Goal: Navigation & Orientation: Find specific page/section

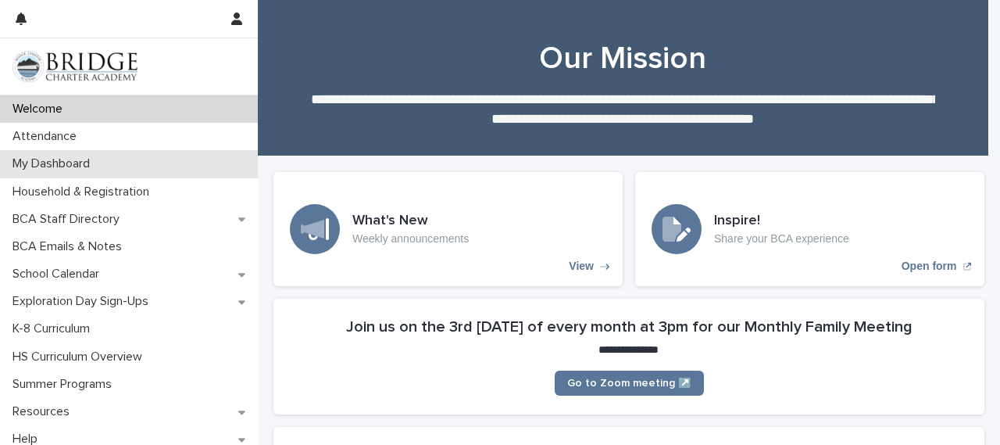
click at [21, 172] on div "My Dashboard" at bounding box center [129, 163] width 258 height 27
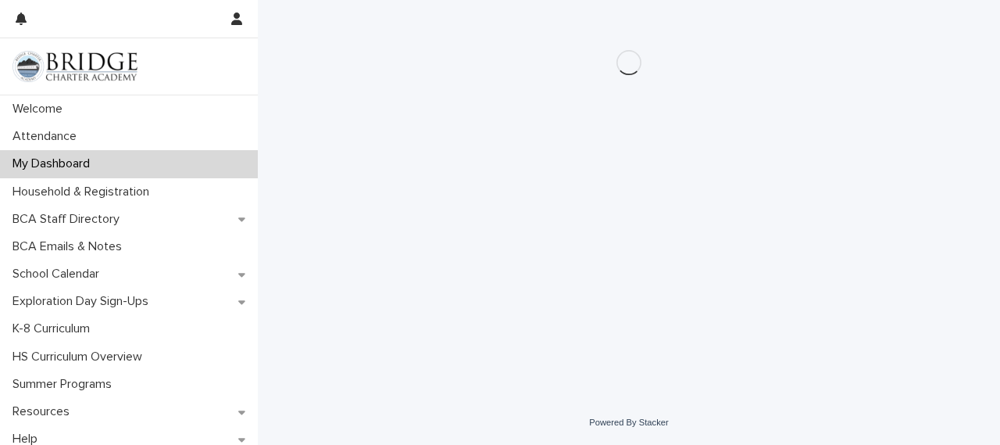
scroll to position [8, 0]
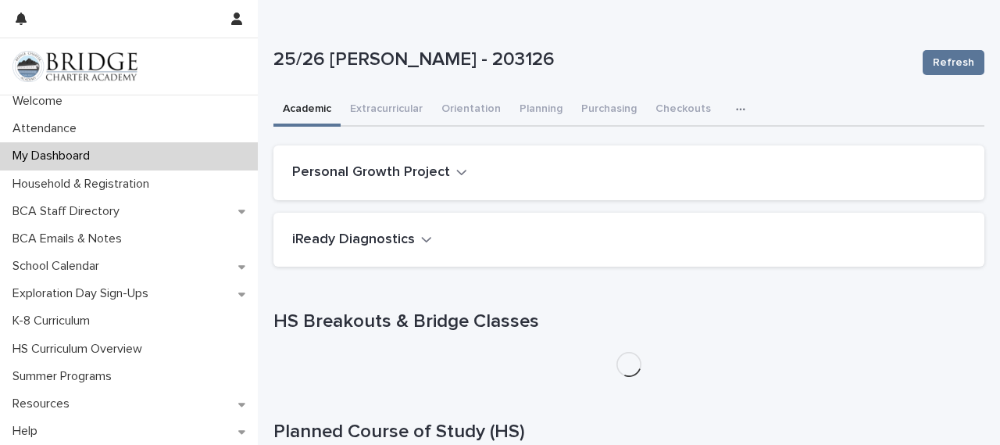
click at [421, 234] on icon "button" at bounding box center [426, 239] width 11 height 14
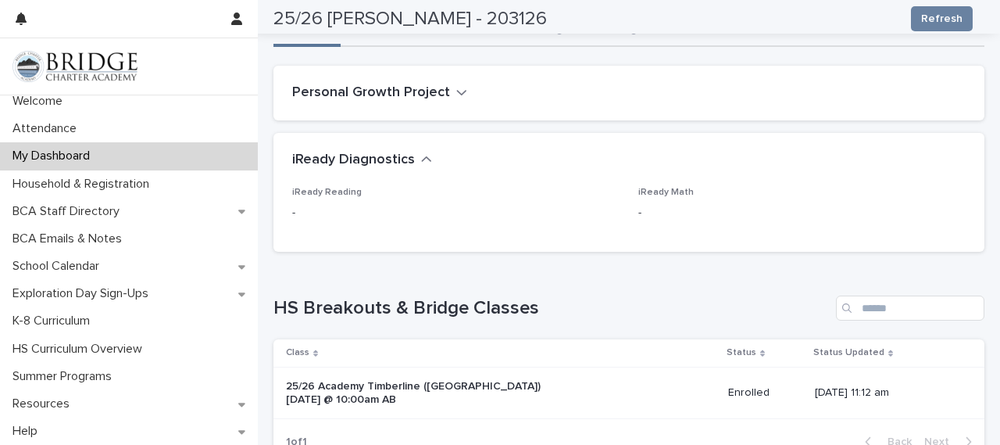
scroll to position [0, 0]
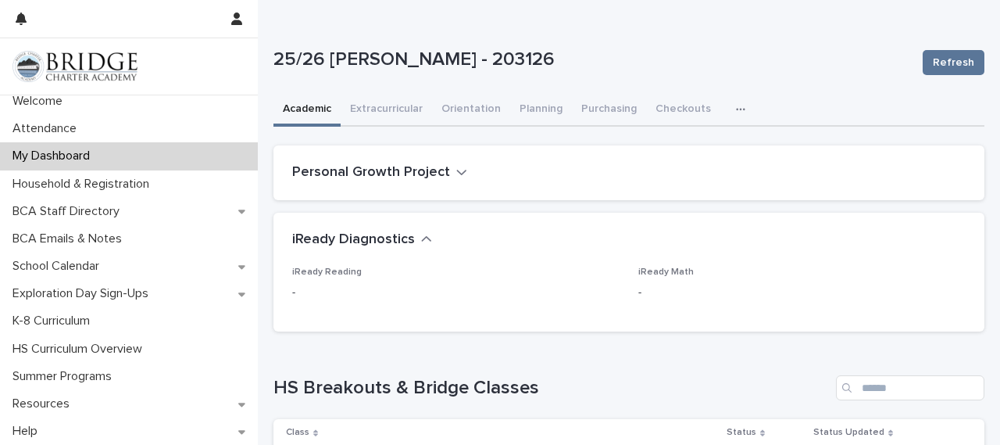
click at [318, 166] on h2 "Personal Growth Project" at bounding box center [371, 172] width 158 height 17
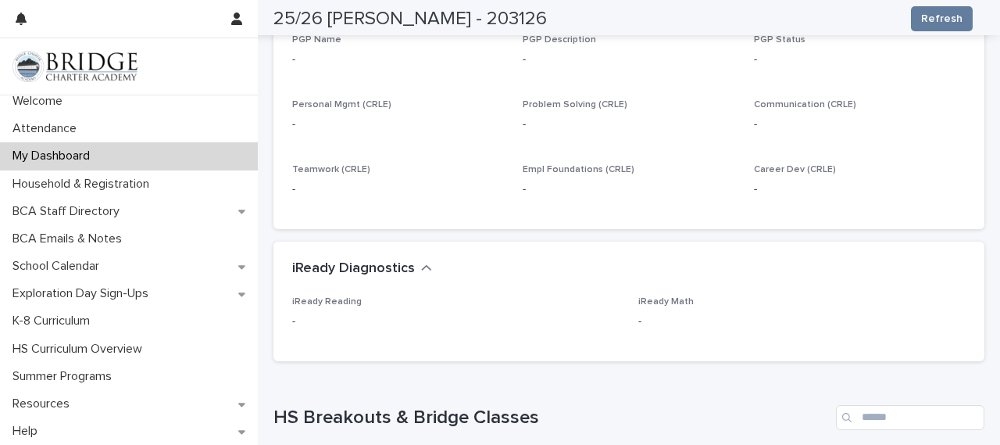
scroll to position [167, 0]
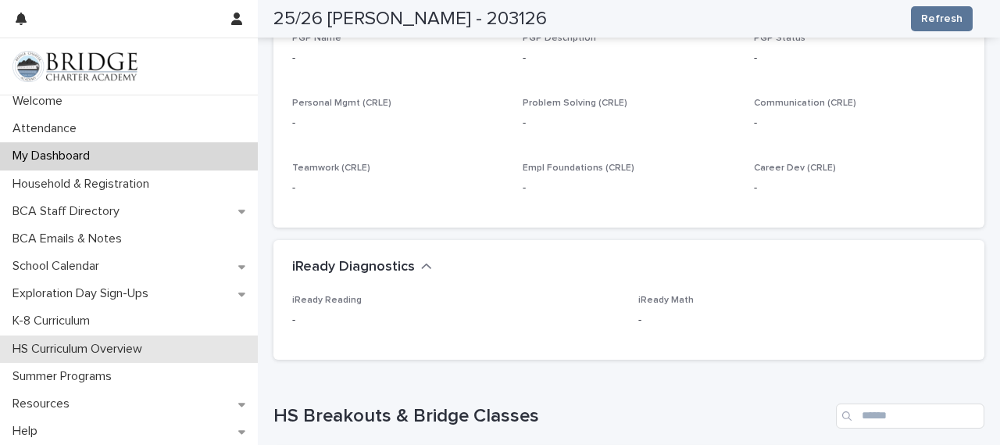
click at [105, 349] on p "HS Curriculum Overview" at bounding box center [80, 349] width 148 height 15
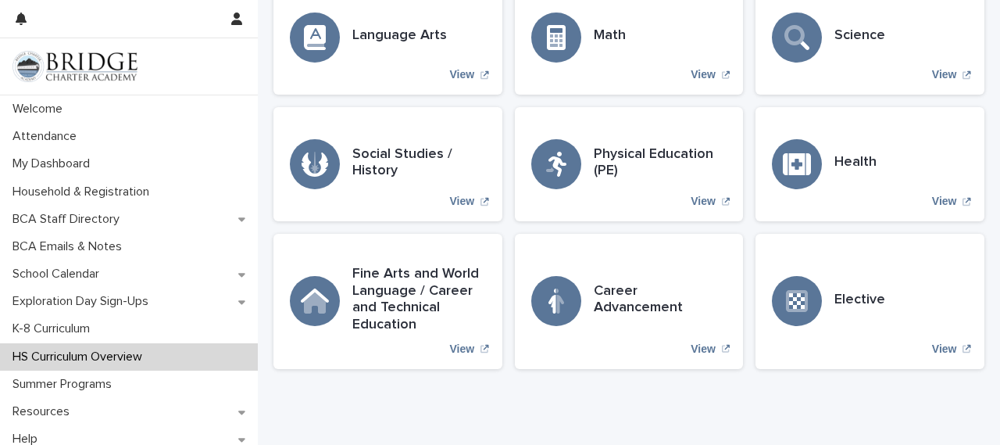
scroll to position [596, 0]
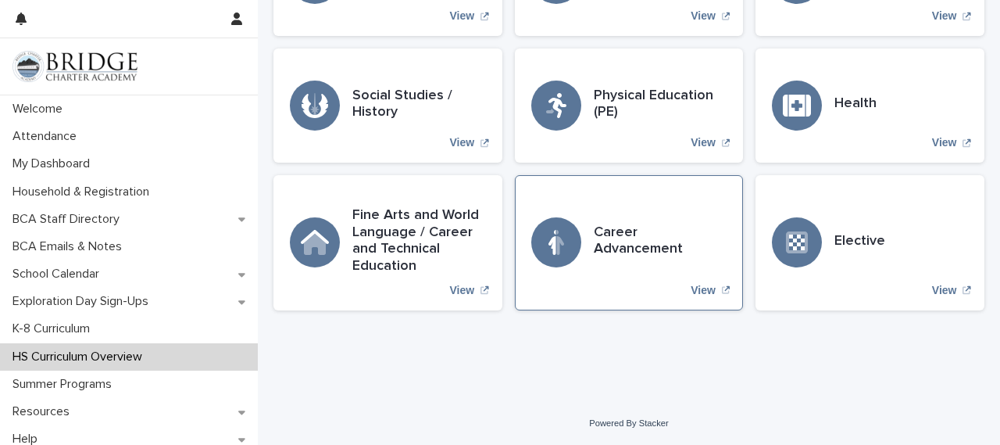
click at [713, 304] on div "Career Advancement View" at bounding box center [629, 242] width 229 height 134
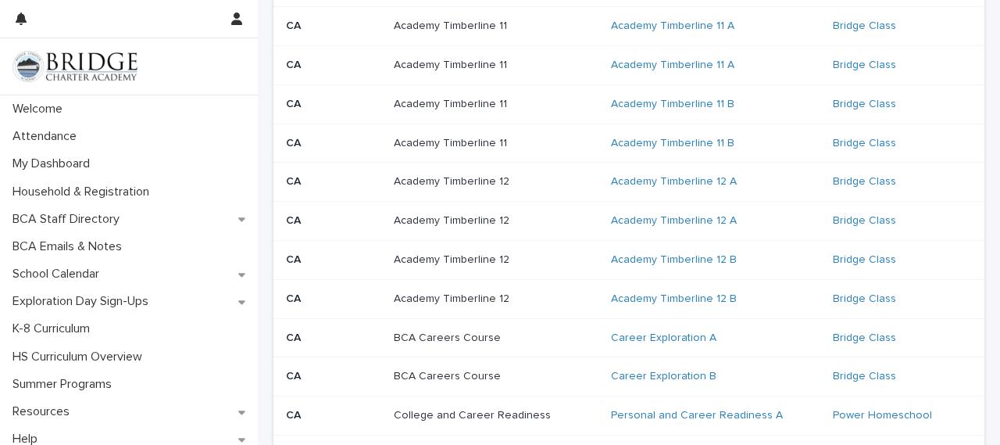
scroll to position [880, 0]
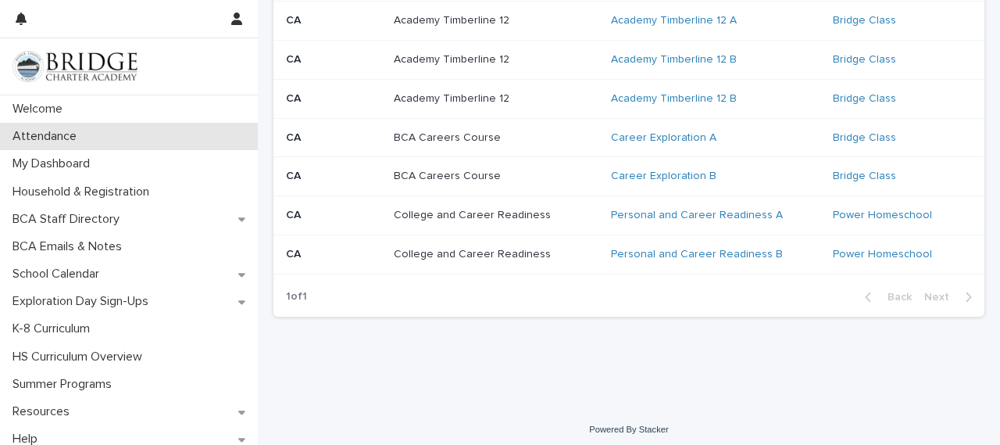
click at [25, 135] on p "Attendance" at bounding box center [47, 136] width 83 height 15
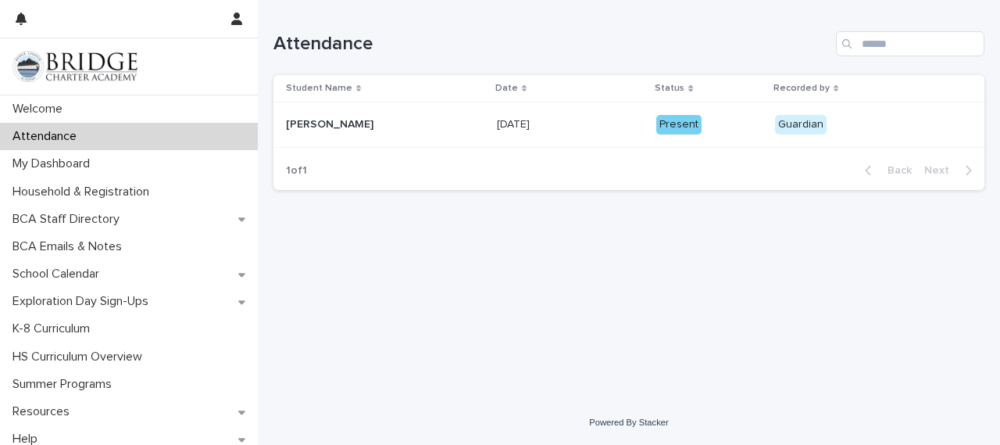
click at [663, 127] on div "Present" at bounding box center [678, 125] width 45 height 20
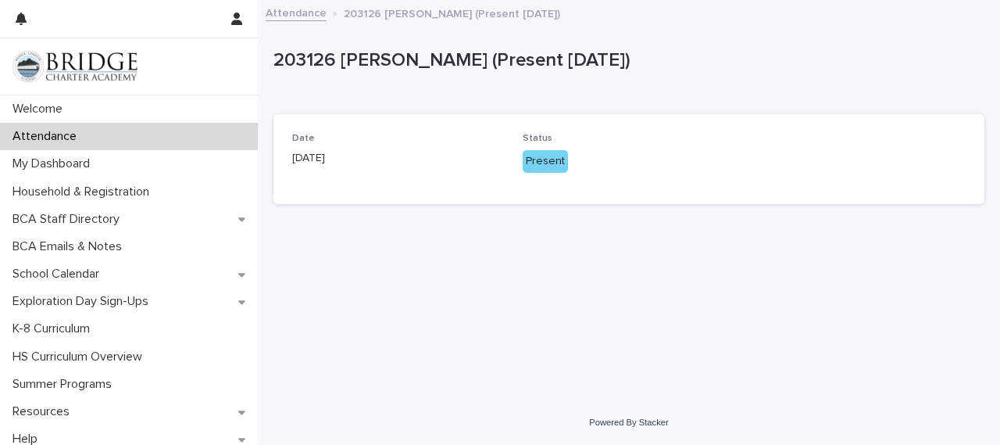
click at [551, 166] on div "Present" at bounding box center [545, 161] width 45 height 23
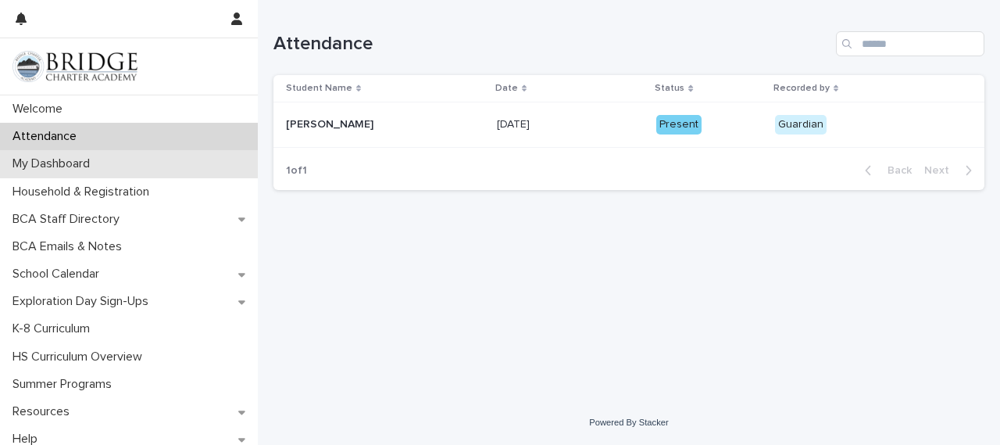
click at [45, 160] on p "My Dashboard" at bounding box center [54, 163] width 96 height 15
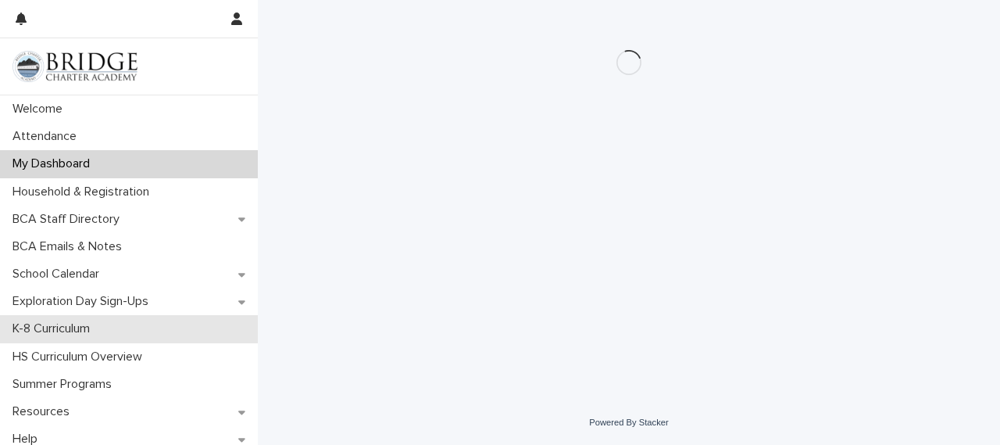
click at [63, 327] on p "K-8 Curriculum" at bounding box center [54, 328] width 96 height 15
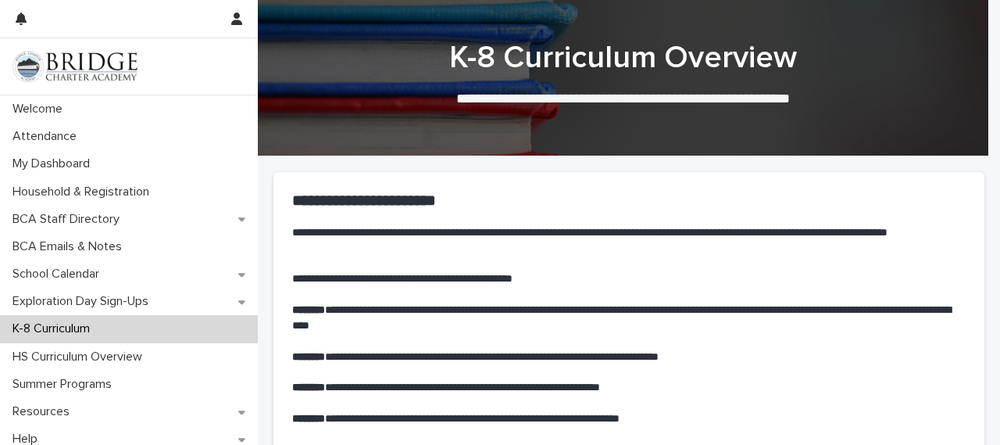
scroll to position [8, 0]
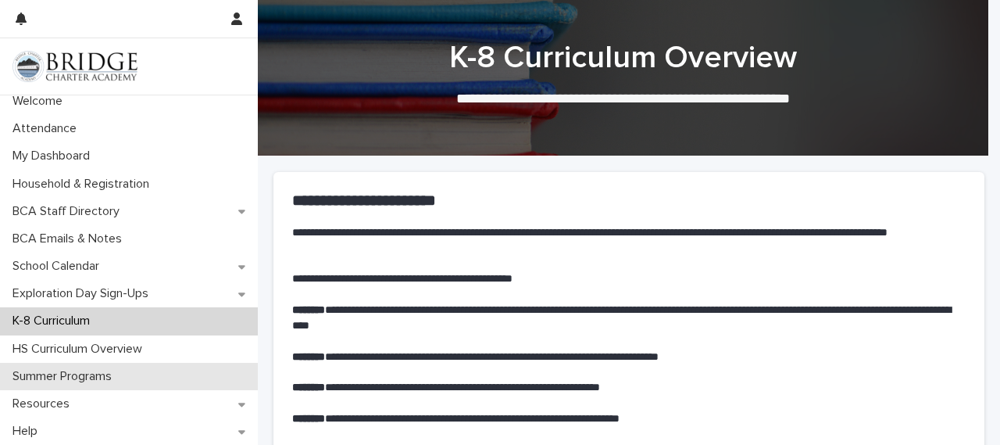
click at [93, 363] on div "Summer Programs" at bounding box center [129, 376] width 258 height 27
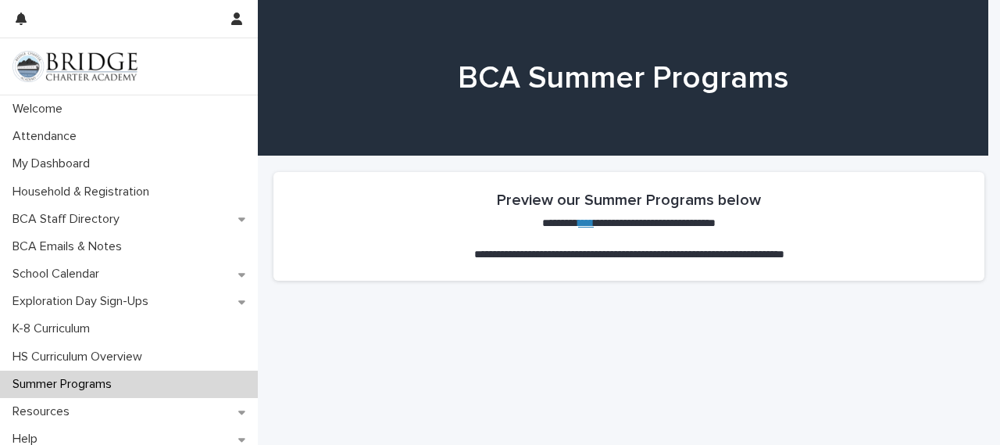
scroll to position [8, 0]
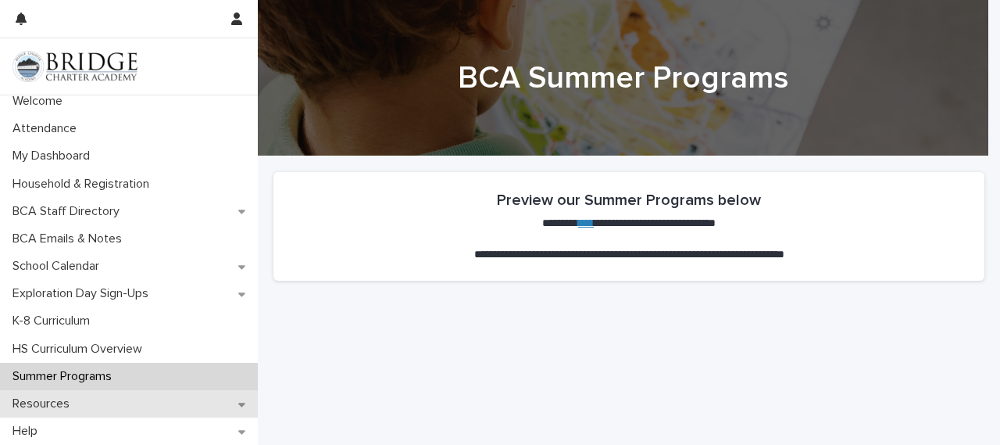
click at [93, 408] on div "Resources" at bounding box center [129, 403] width 258 height 27
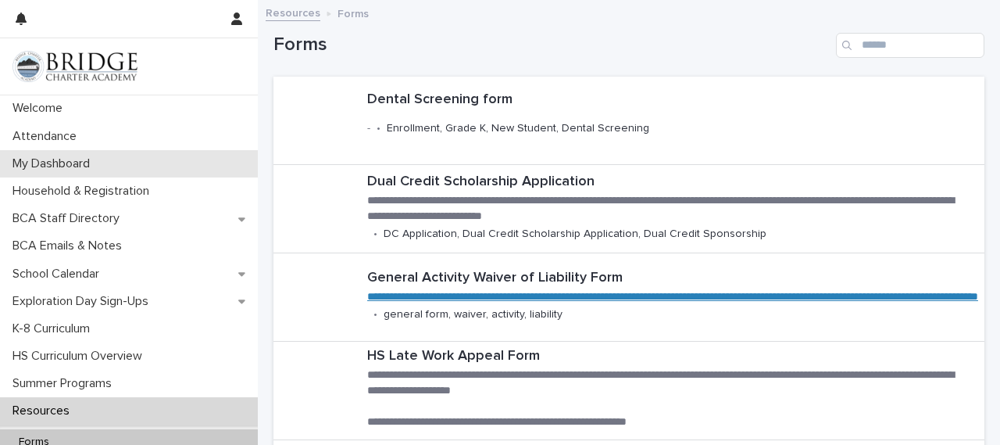
click at [28, 166] on p "My Dashboard" at bounding box center [54, 163] width 96 height 15
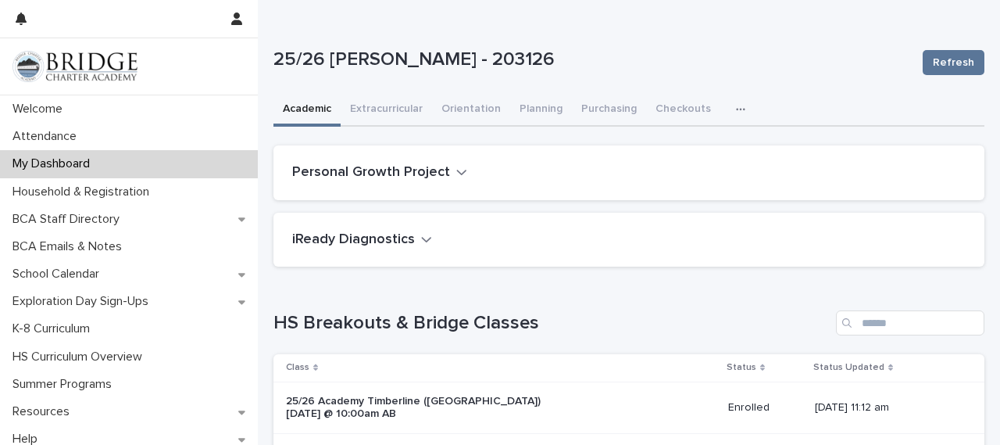
click at [428, 233] on icon "button" at bounding box center [426, 239] width 11 height 14
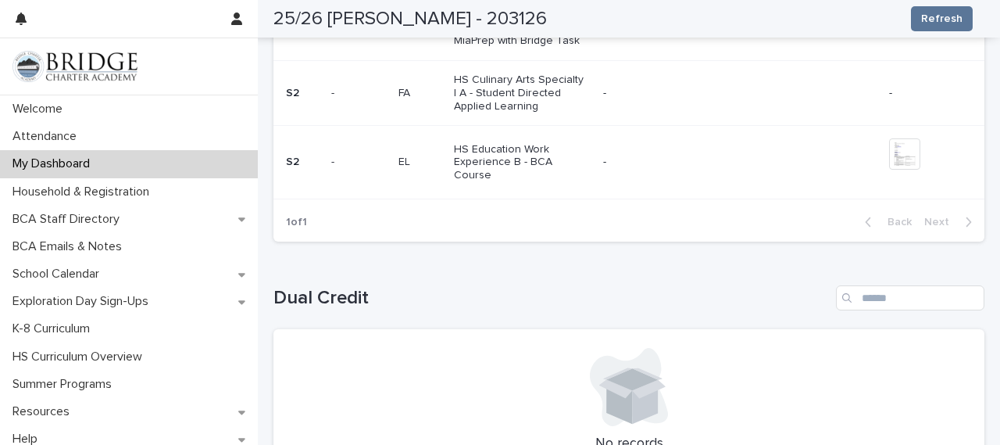
scroll to position [892, 0]
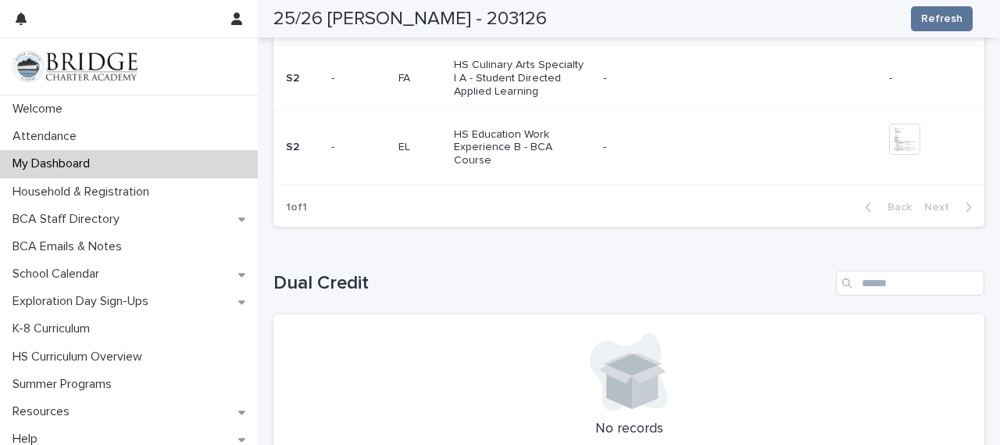
click at [767, 138] on div "-" at bounding box center [733, 146] width 260 height 16
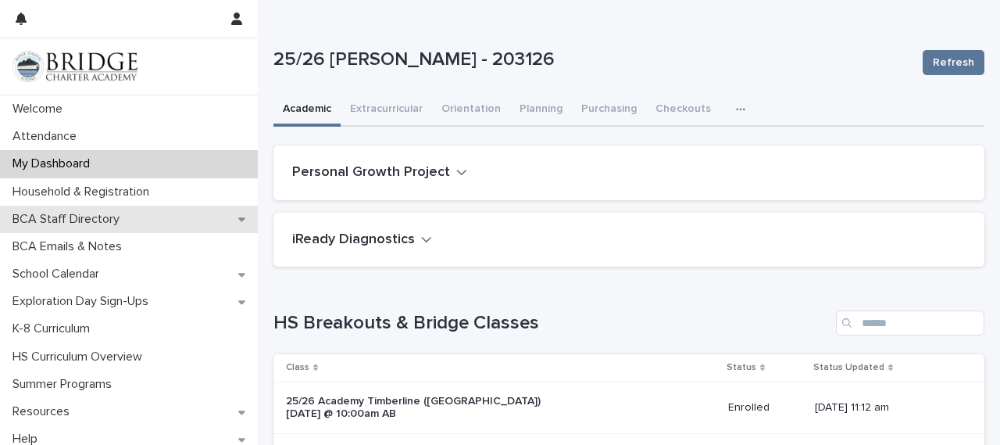
click at [59, 216] on p "BCA Staff Directory" at bounding box center [69, 219] width 126 height 15
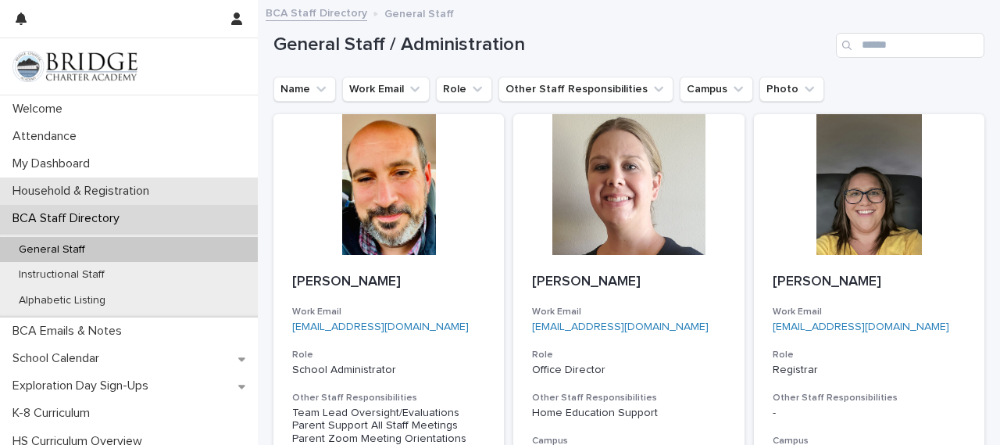
click at [34, 191] on p "Household & Registration" at bounding box center [84, 191] width 156 height 15
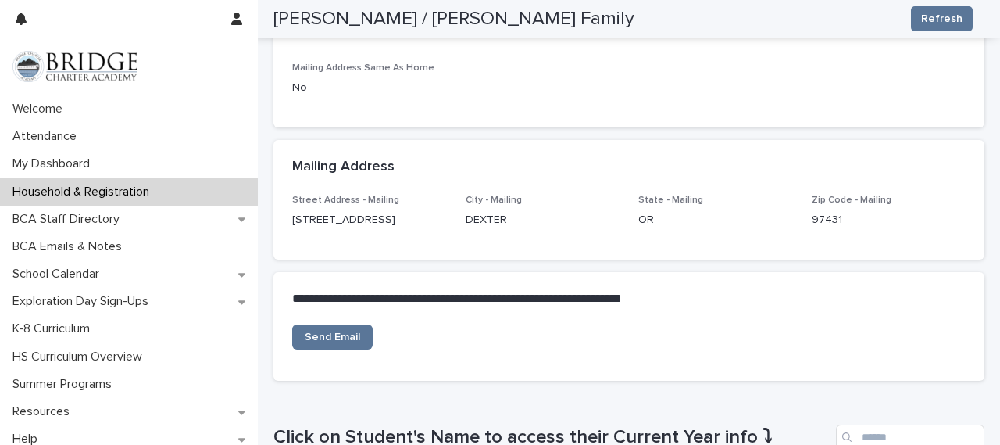
scroll to position [504, 0]
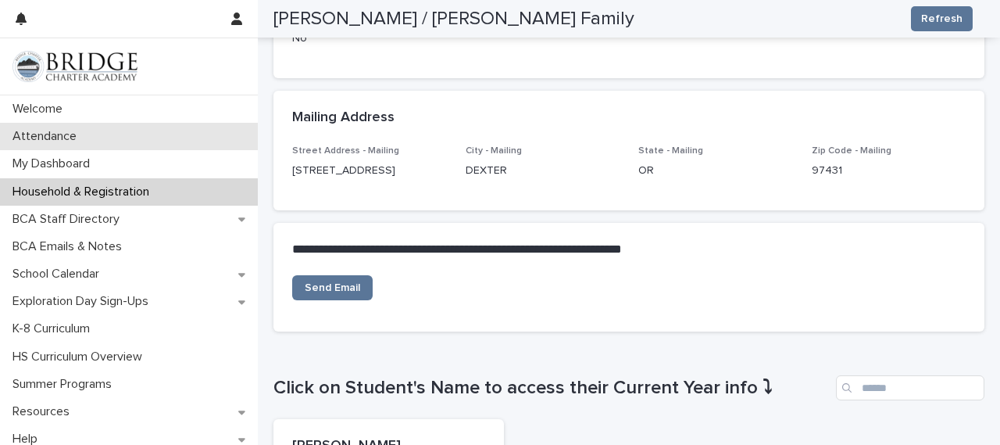
click at [41, 141] on p "Attendance" at bounding box center [47, 136] width 83 height 15
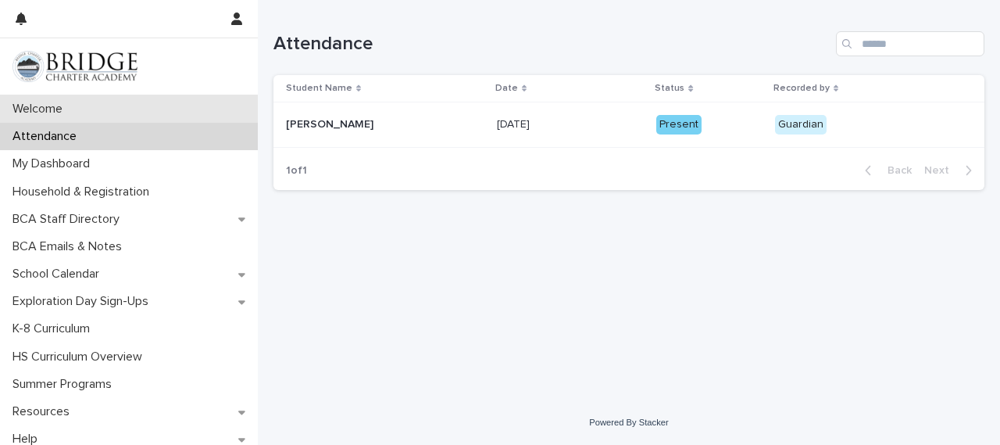
click at [30, 99] on div "Welcome" at bounding box center [129, 108] width 258 height 27
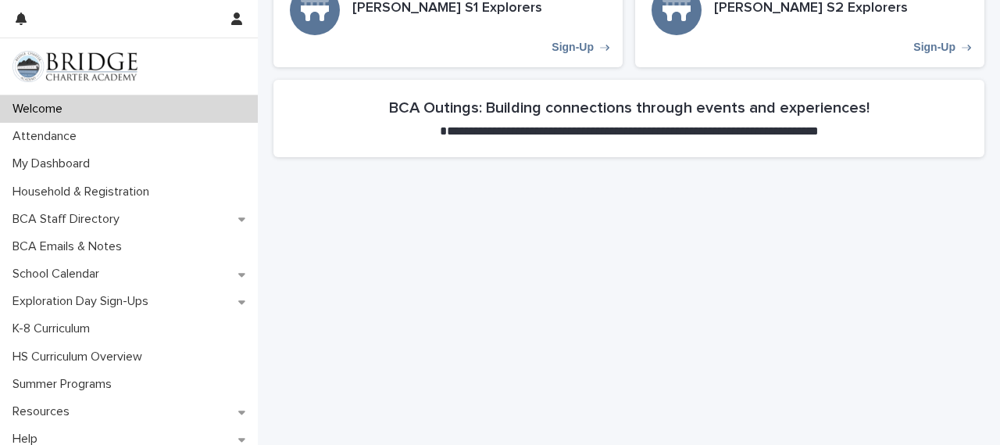
scroll to position [8, 0]
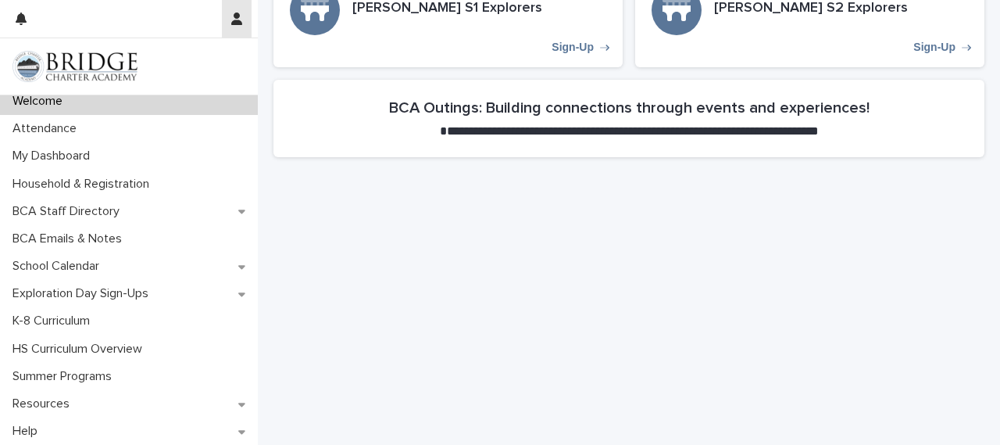
click at [233, 29] on button "button" at bounding box center [237, 19] width 30 height 38
click at [107, 145] on div at bounding box center [500, 222] width 1000 height 445
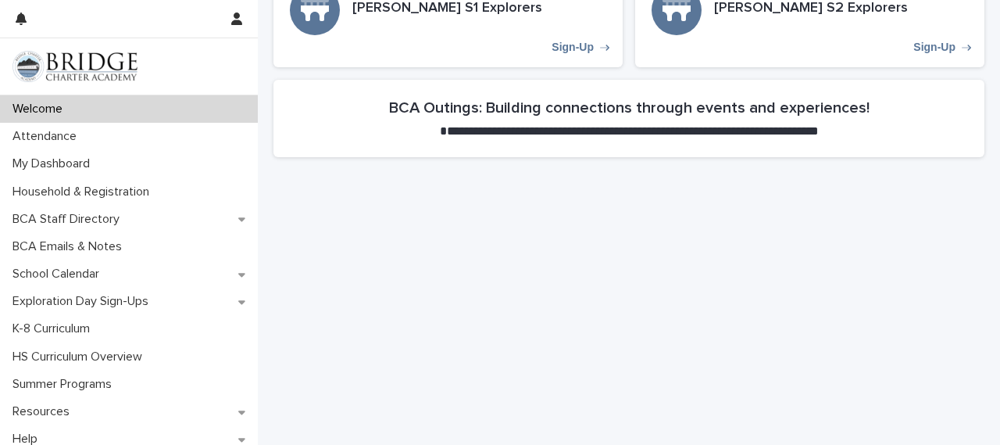
click at [27, 117] on div "Welcome" at bounding box center [129, 108] width 258 height 27
click at [20, 115] on p "Welcome" at bounding box center [40, 109] width 69 height 15
click at [36, 105] on p "Welcome" at bounding box center [40, 109] width 69 height 15
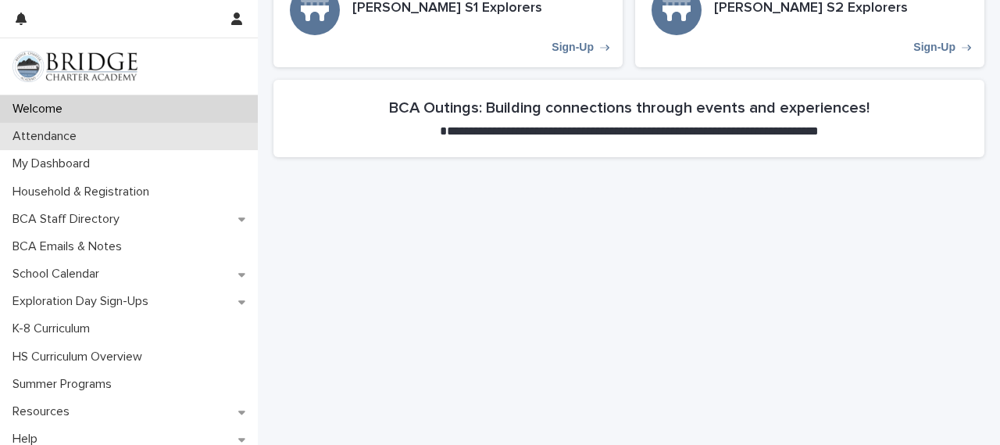
click at [38, 123] on div "Attendance" at bounding box center [129, 136] width 258 height 27
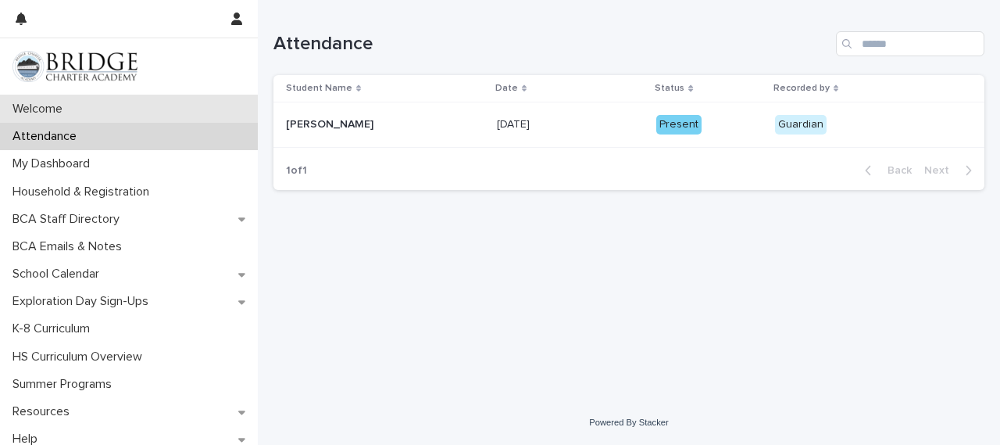
click at [21, 111] on p "Welcome" at bounding box center [40, 109] width 69 height 15
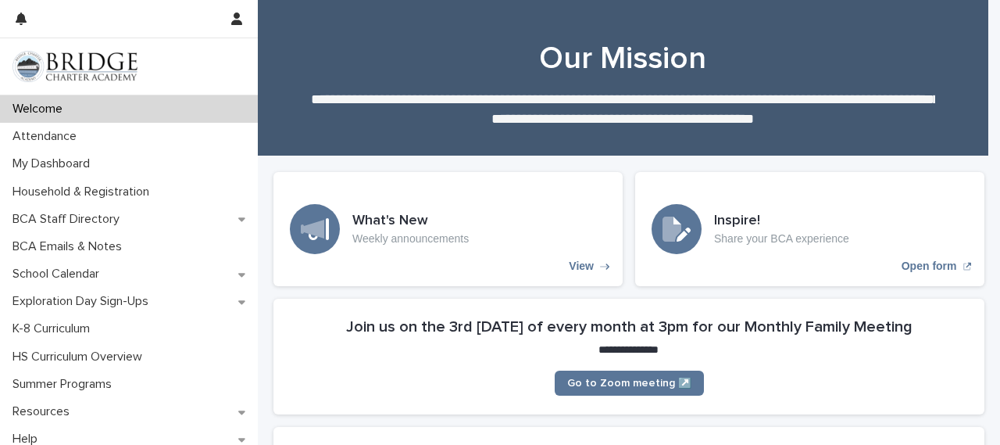
scroll to position [8, 0]
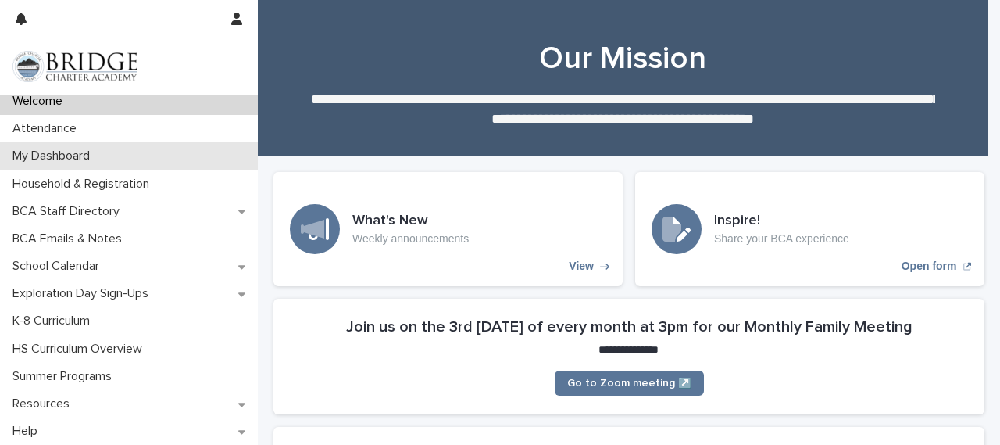
click at [59, 152] on p "My Dashboard" at bounding box center [54, 155] width 96 height 15
